Goal: Information Seeking & Learning: Learn about a topic

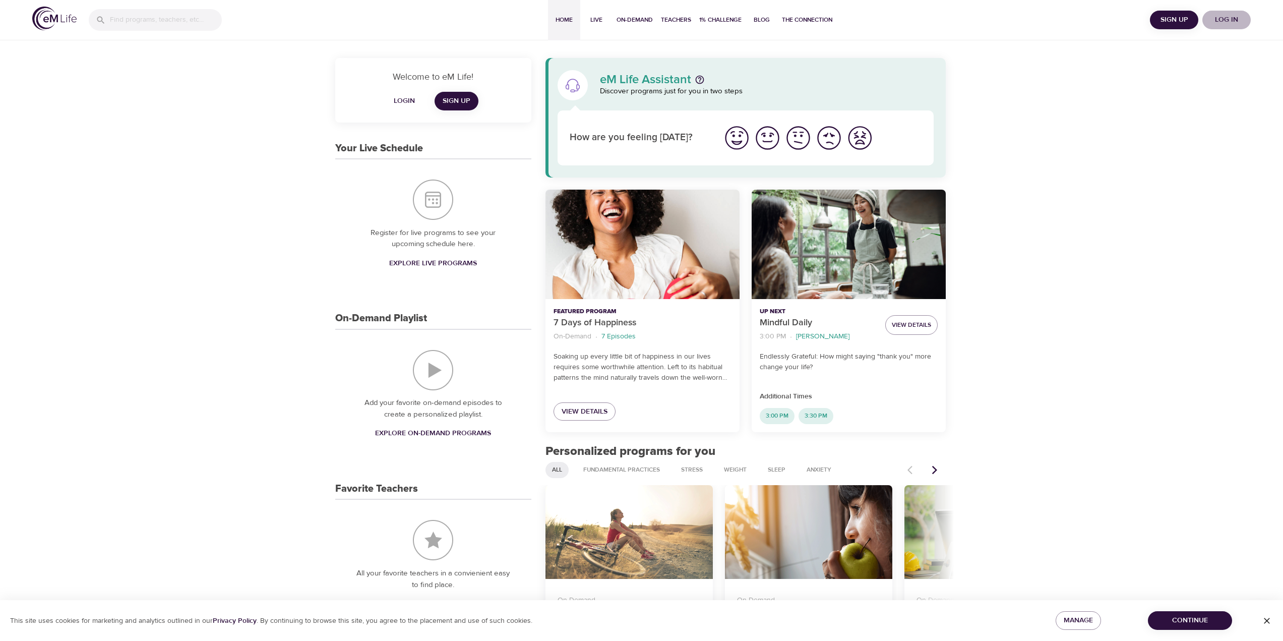
click at [1220, 18] on span "Log in" at bounding box center [1227, 20] width 40 height 13
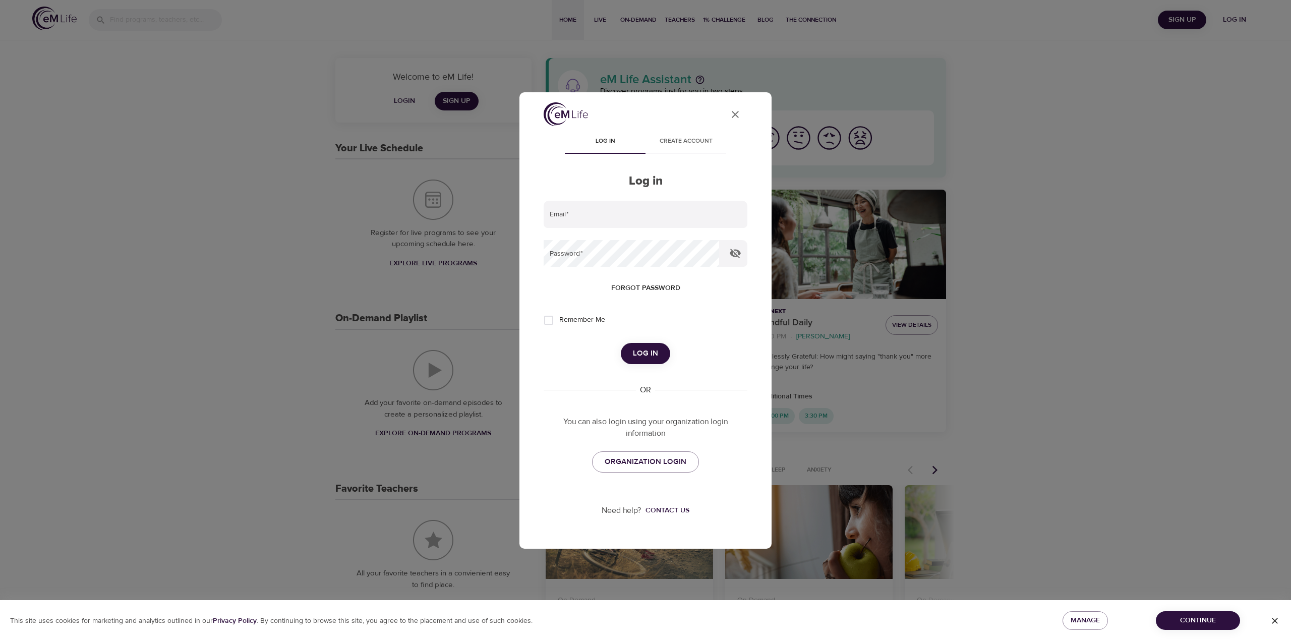
type input "[PERSON_NAME][EMAIL_ADDRESS][PERSON_NAME][DOMAIN_NAME]"
click at [637, 351] on span "Log in" at bounding box center [645, 353] width 25 height 13
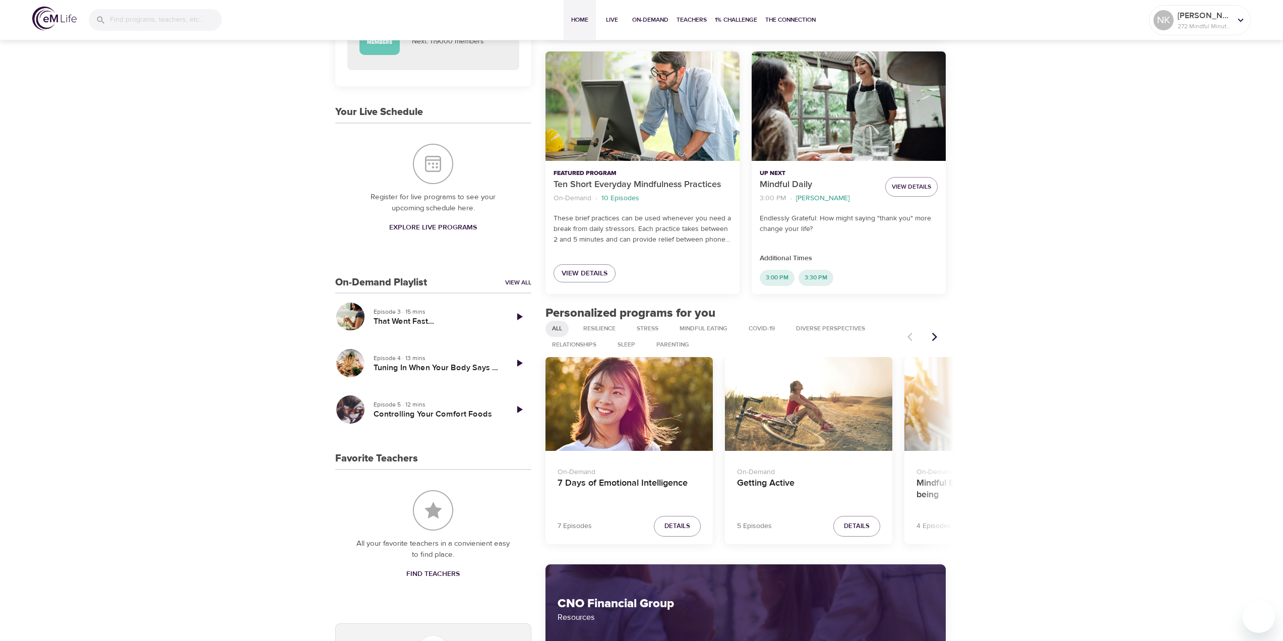
scroll to position [151, 0]
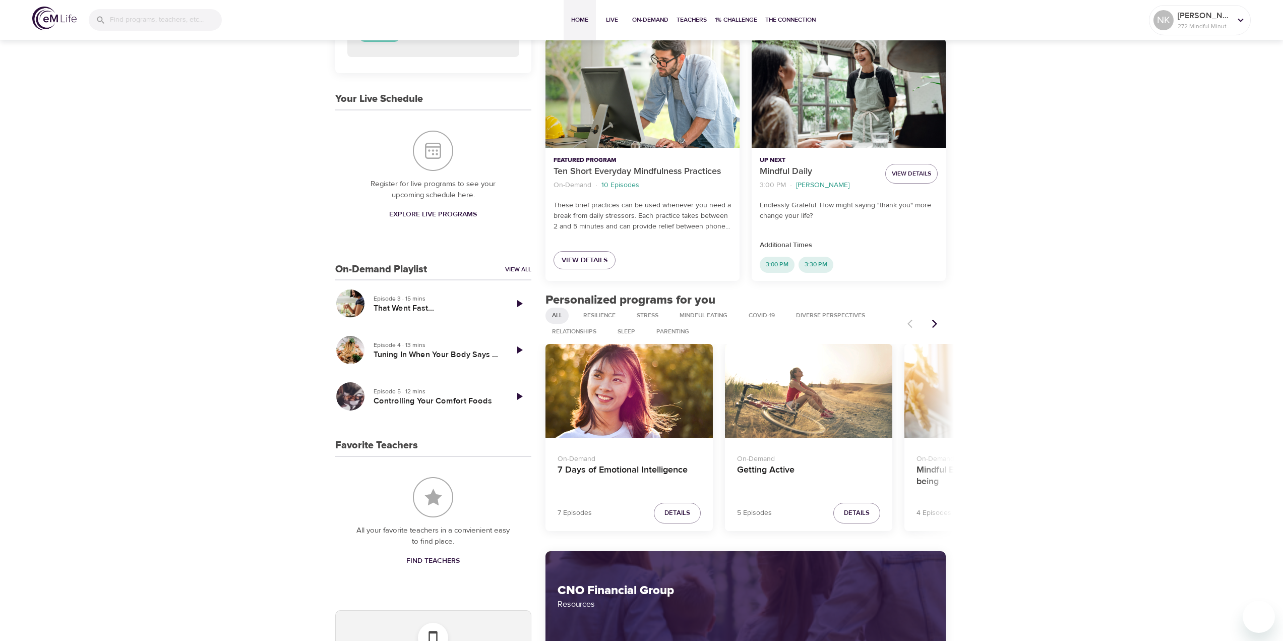
click at [623, 462] on p "On-Demand" at bounding box center [629, 457] width 143 height 15
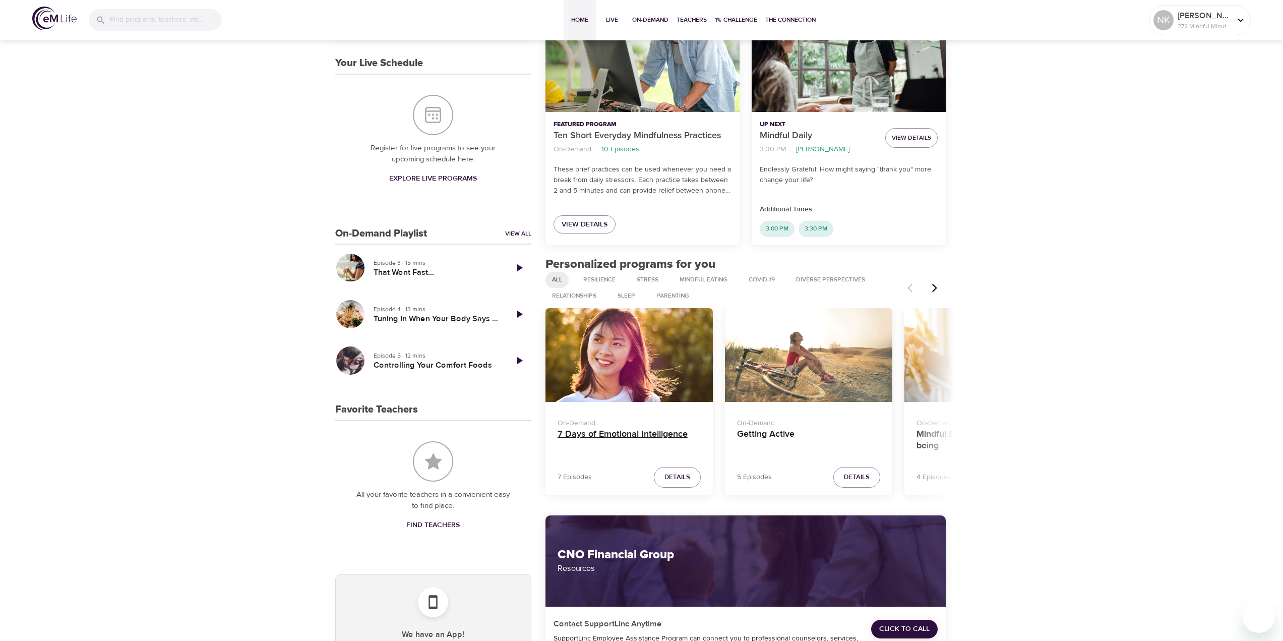
scroll to position [353, 0]
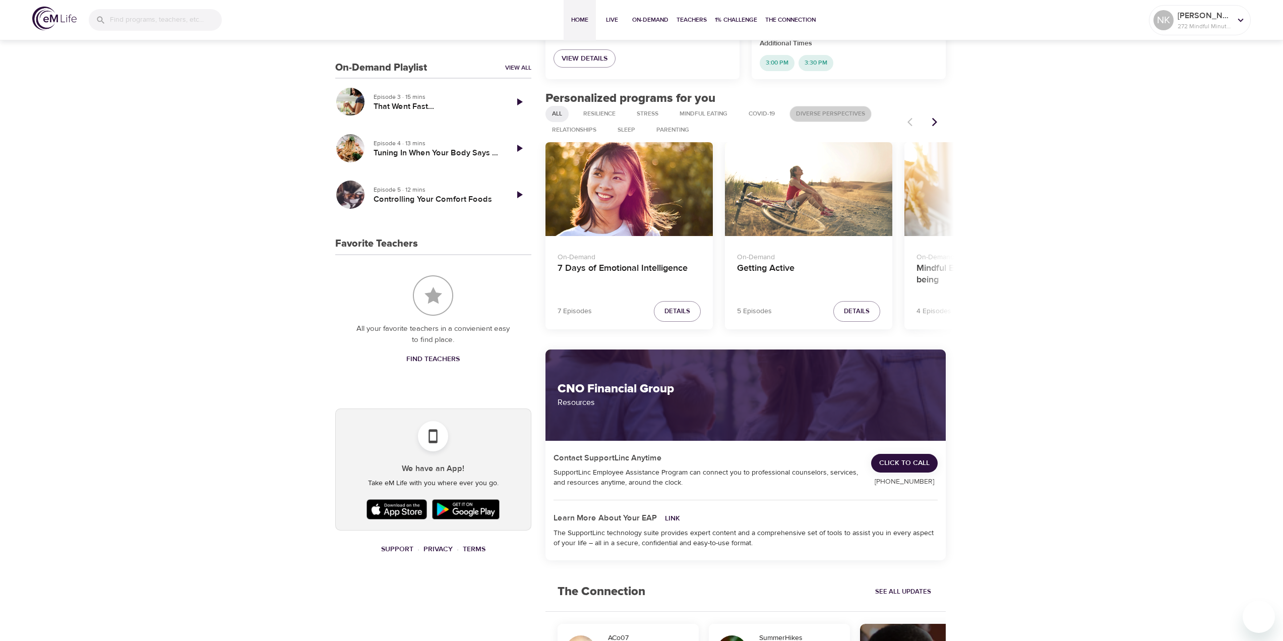
click at [830, 113] on span "Diverse Perspectives" at bounding box center [830, 113] width 81 height 9
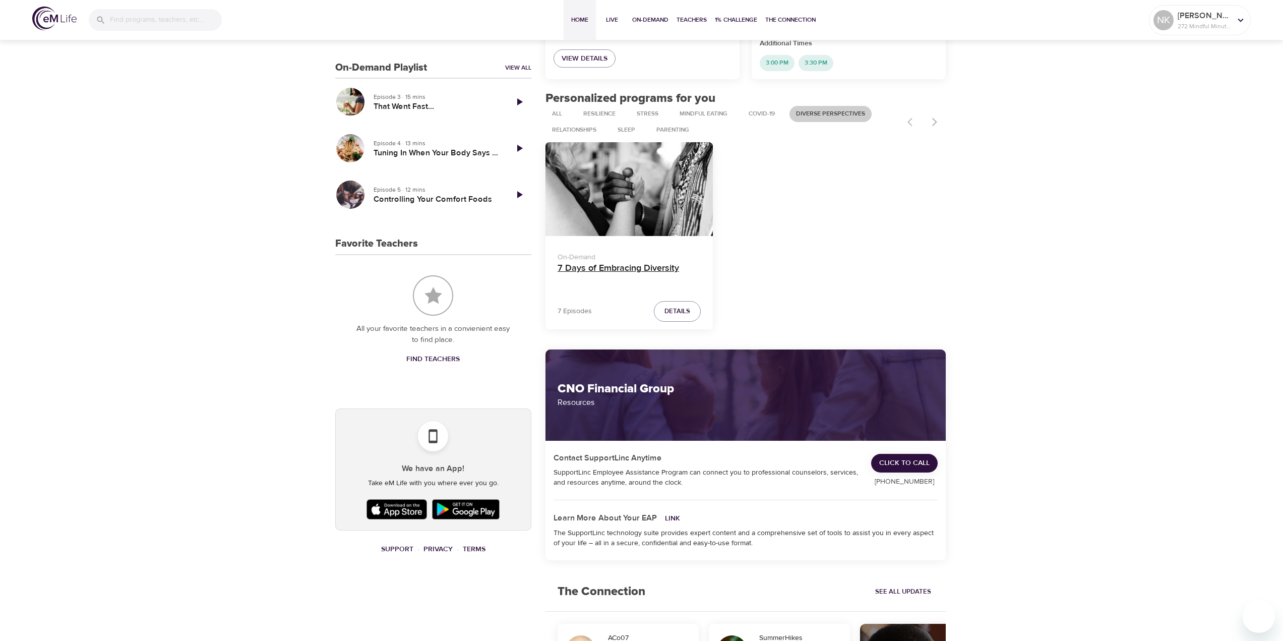
click at [647, 270] on h4 "7 Days of Embracing Diversity" at bounding box center [629, 275] width 143 height 24
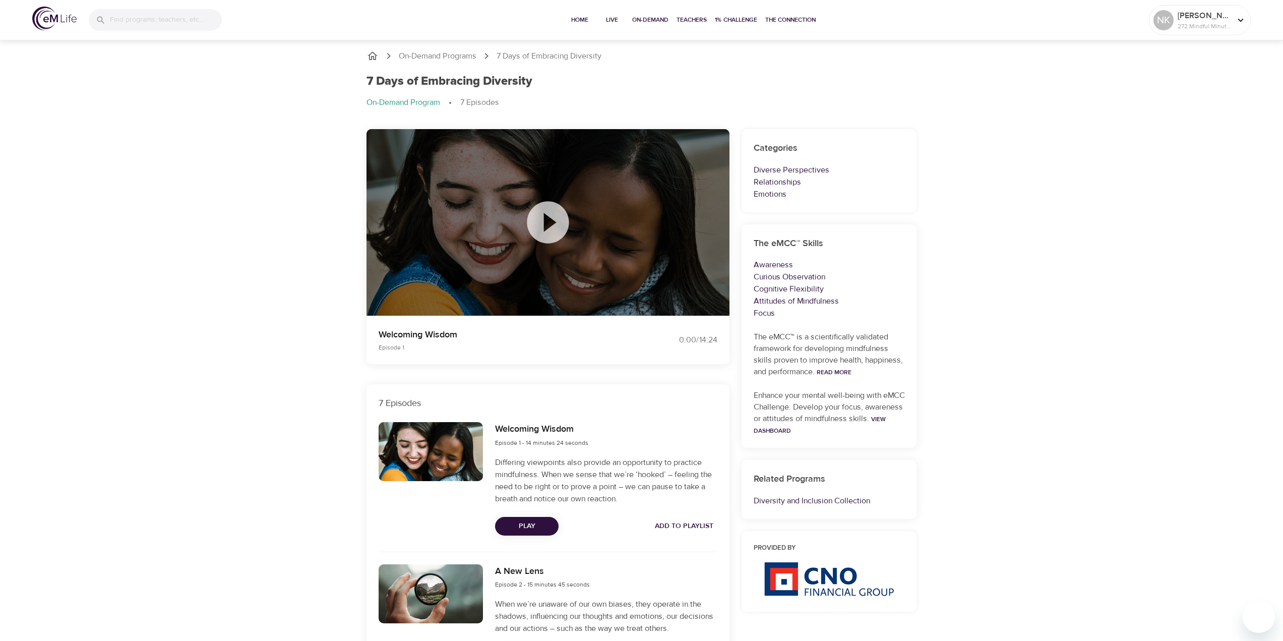
click at [553, 232] on icon at bounding box center [548, 222] width 42 height 42
